Goal: Transaction & Acquisition: Download file/media

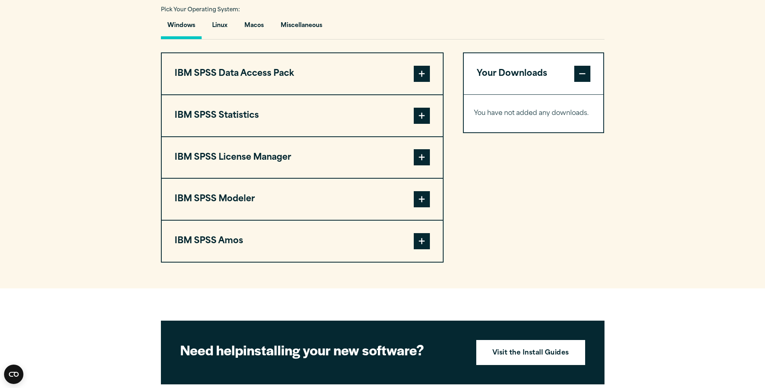
scroll to position [583, 0]
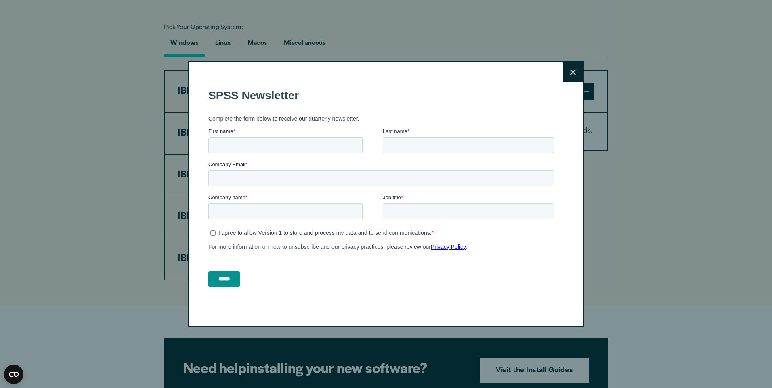
click at [568, 67] on button "Close" at bounding box center [573, 72] width 20 height 20
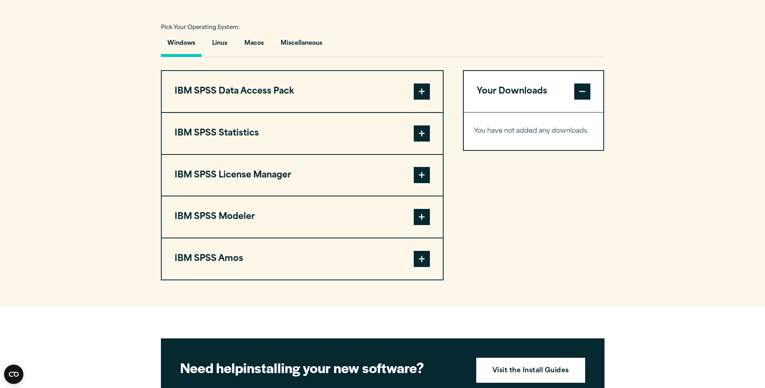
click at [426, 135] on span at bounding box center [422, 133] width 16 height 16
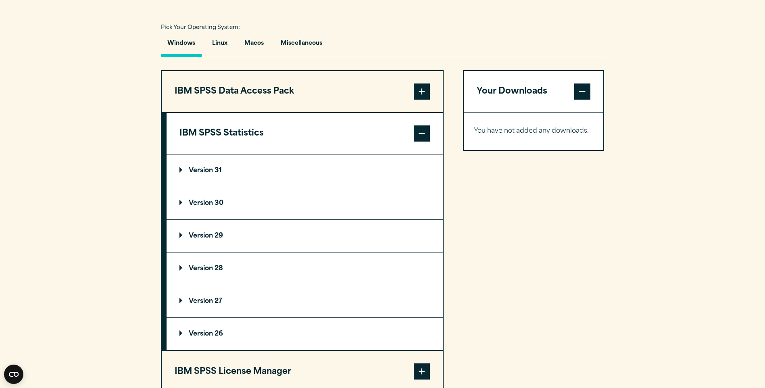
click at [191, 169] on p "Version 31" at bounding box center [201, 170] width 42 height 6
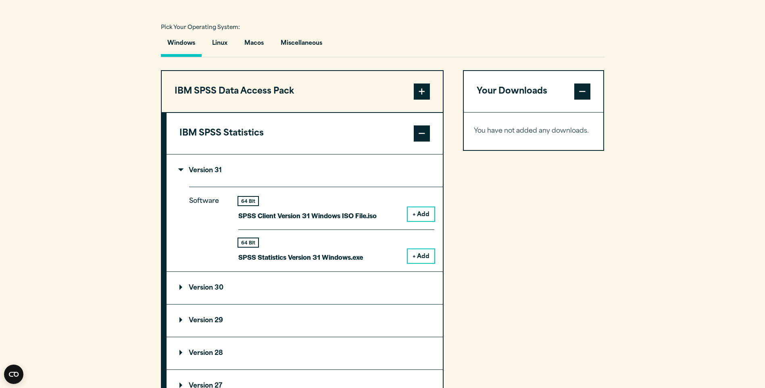
click at [416, 255] on button "+ Add" at bounding box center [421, 256] width 27 height 14
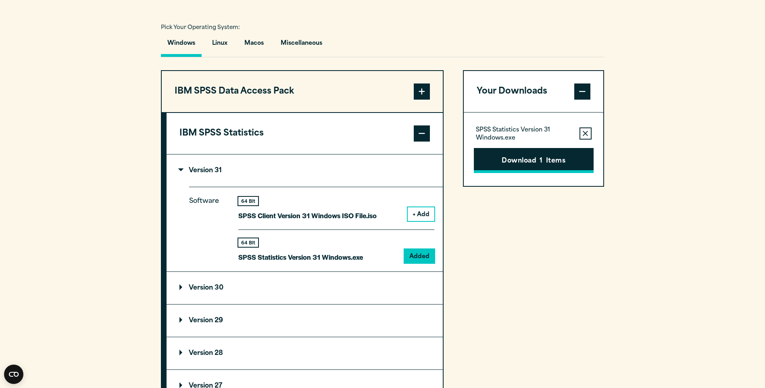
click at [561, 160] on button "Download 1 Items" at bounding box center [534, 160] width 120 height 25
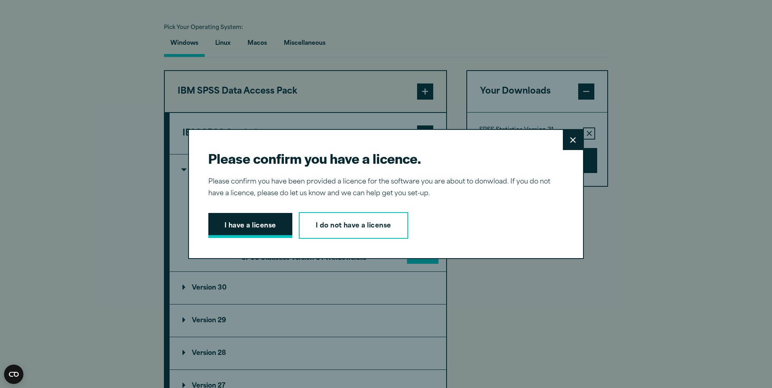
click at [264, 223] on button "I have a license" at bounding box center [250, 225] width 84 height 25
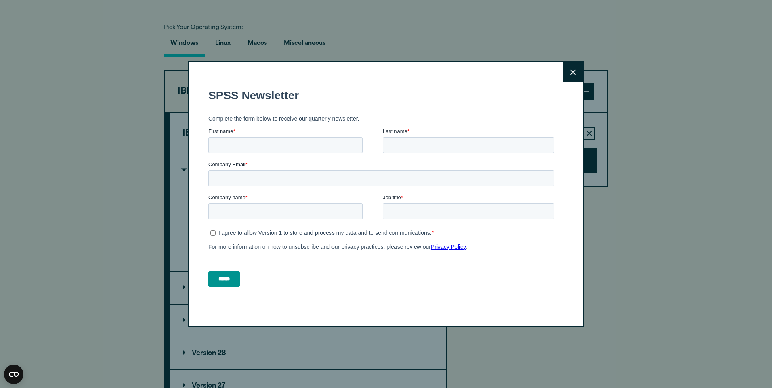
click at [563, 75] on button "Close" at bounding box center [573, 72] width 20 height 20
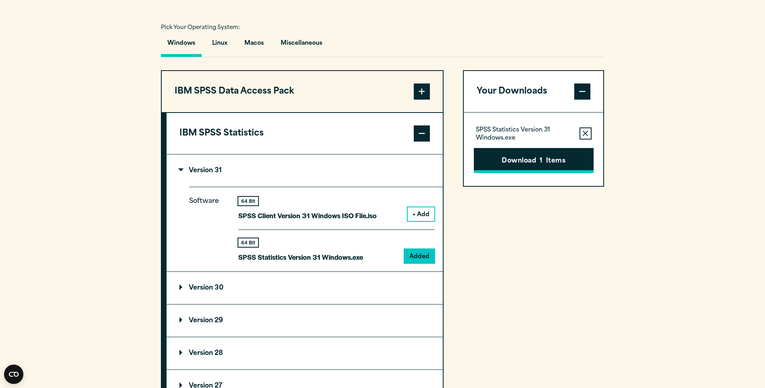
click at [538, 167] on button "Download 1 Items" at bounding box center [534, 160] width 120 height 25
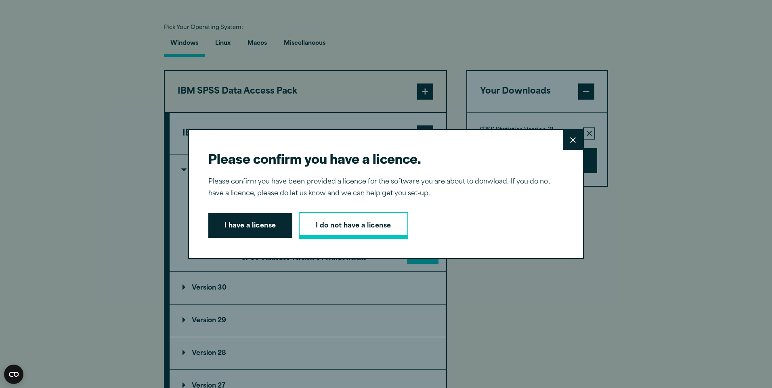
click at [330, 223] on link "I do not have a license" at bounding box center [353, 225] width 109 height 27
click at [255, 230] on button "I have a license" at bounding box center [250, 225] width 84 height 25
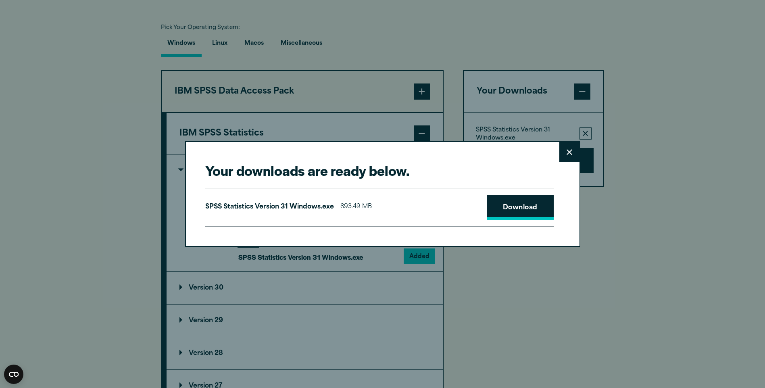
click at [506, 216] on link "Download" at bounding box center [520, 207] width 67 height 25
click at [174, 172] on div "Your downloads are ready below. Close SPSS Statistics Version 31 Windows.exe 89…" at bounding box center [382, 194] width 765 height 388
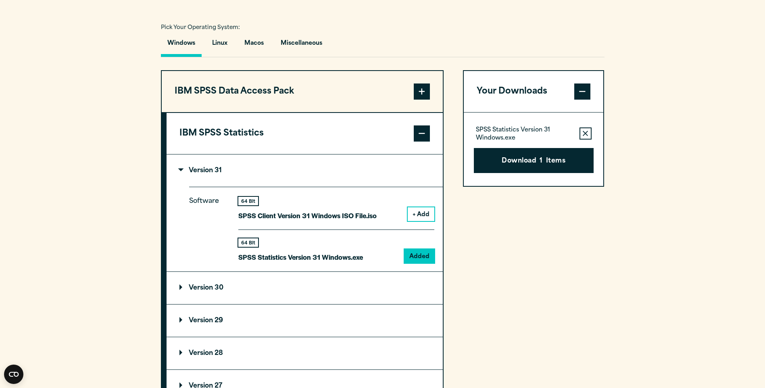
drag, startPoint x: 172, startPoint y: 89, endPoint x: 249, endPoint y: 91, distance: 76.3
click at [249, 91] on button "IBM SPSS Data Access Pack" at bounding box center [302, 91] width 281 height 41
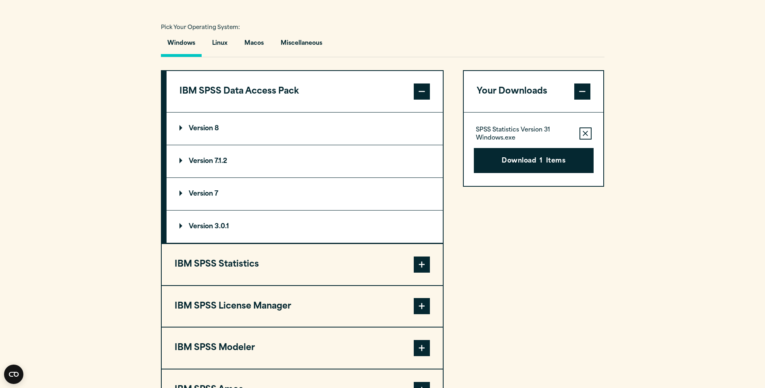
click at [228, 93] on button "IBM SPSS Data Access Pack" at bounding box center [305, 91] width 276 height 41
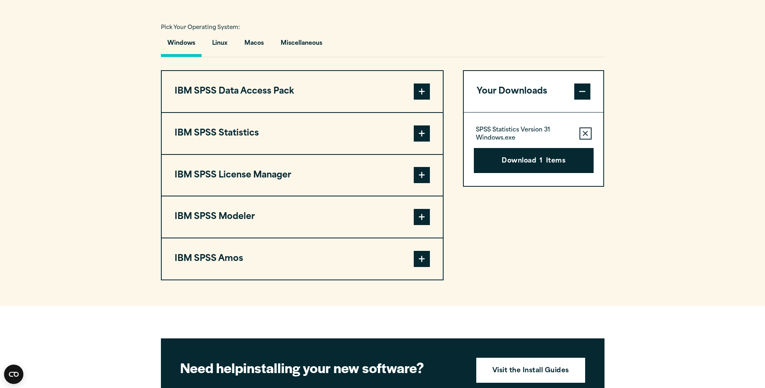
click at [395, 135] on button "IBM SPSS Statistics" at bounding box center [302, 133] width 281 height 41
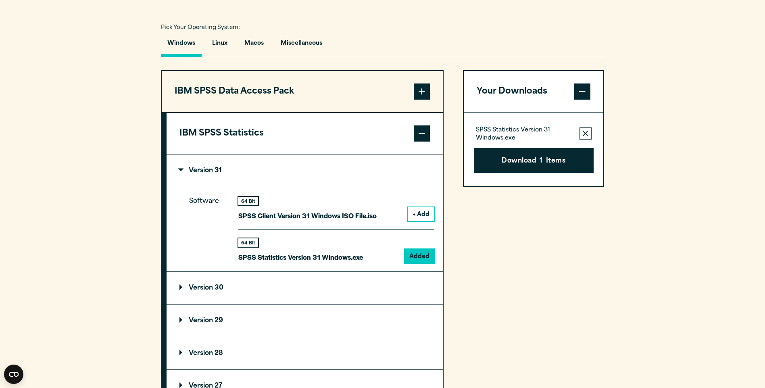
drag, startPoint x: 265, startPoint y: 133, endPoint x: 176, endPoint y: 132, distance: 89.2
click at [176, 132] on button "IBM SPSS Statistics" at bounding box center [305, 133] width 276 height 41
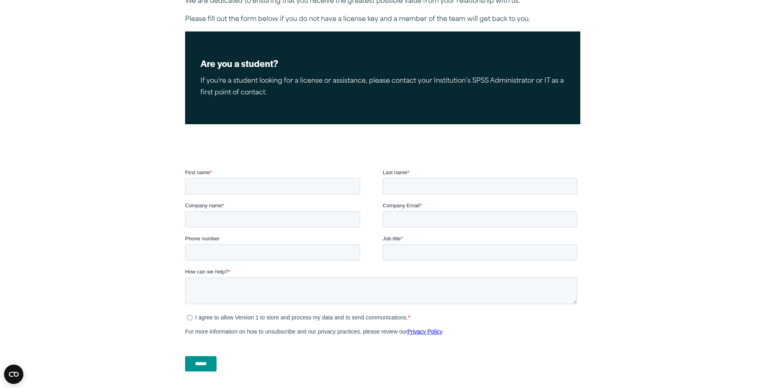
scroll to position [161, 0]
